Goal: Use online tool/utility: Utilize a website feature to perform a specific function

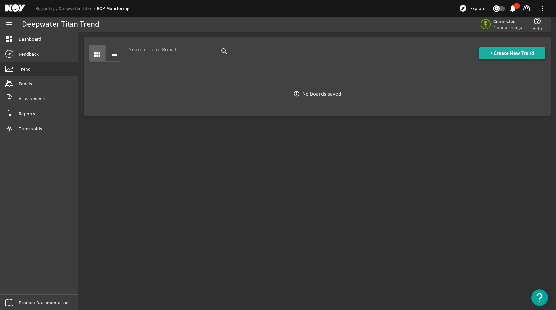
click at [507, 53] on span "+ Create New Trend" at bounding box center [512, 53] width 44 height 7
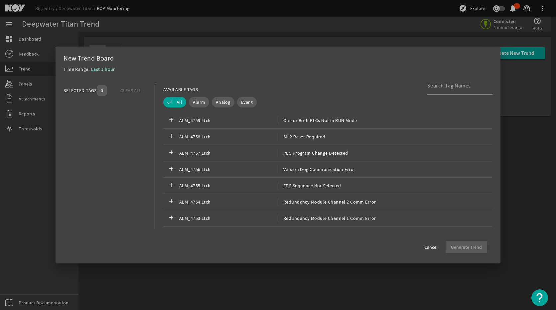
click at [446, 90] on div at bounding box center [457, 85] width 60 height 17
click at [446, 88] on input at bounding box center [457, 86] width 60 height 8
type input "s"
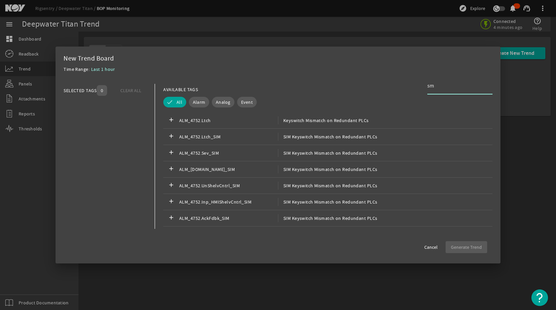
type input "s"
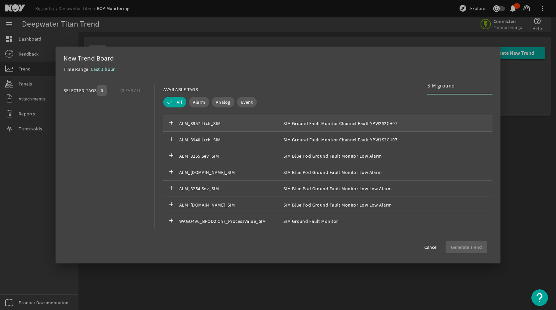
scroll to position [199, 0]
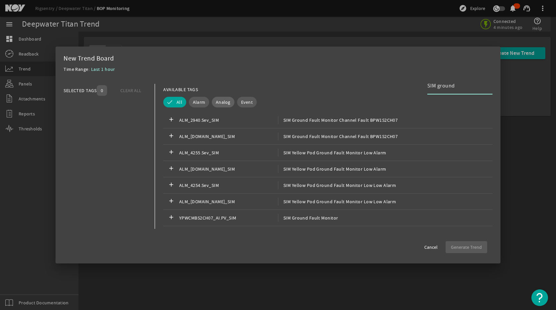
type input "SIM ground"
click at [217, 104] on span "Analog" at bounding box center [223, 102] width 15 height 7
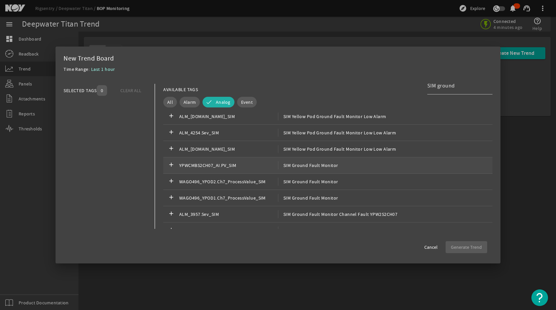
click at [313, 167] on span "SIM Ground Fault Monitor" at bounding box center [308, 165] width 60 height 8
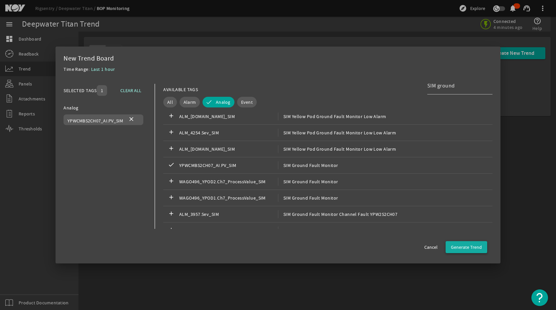
click at [474, 248] on span "Generate Trend" at bounding box center [466, 247] width 31 height 7
